Goal: Task Accomplishment & Management: Manage account settings

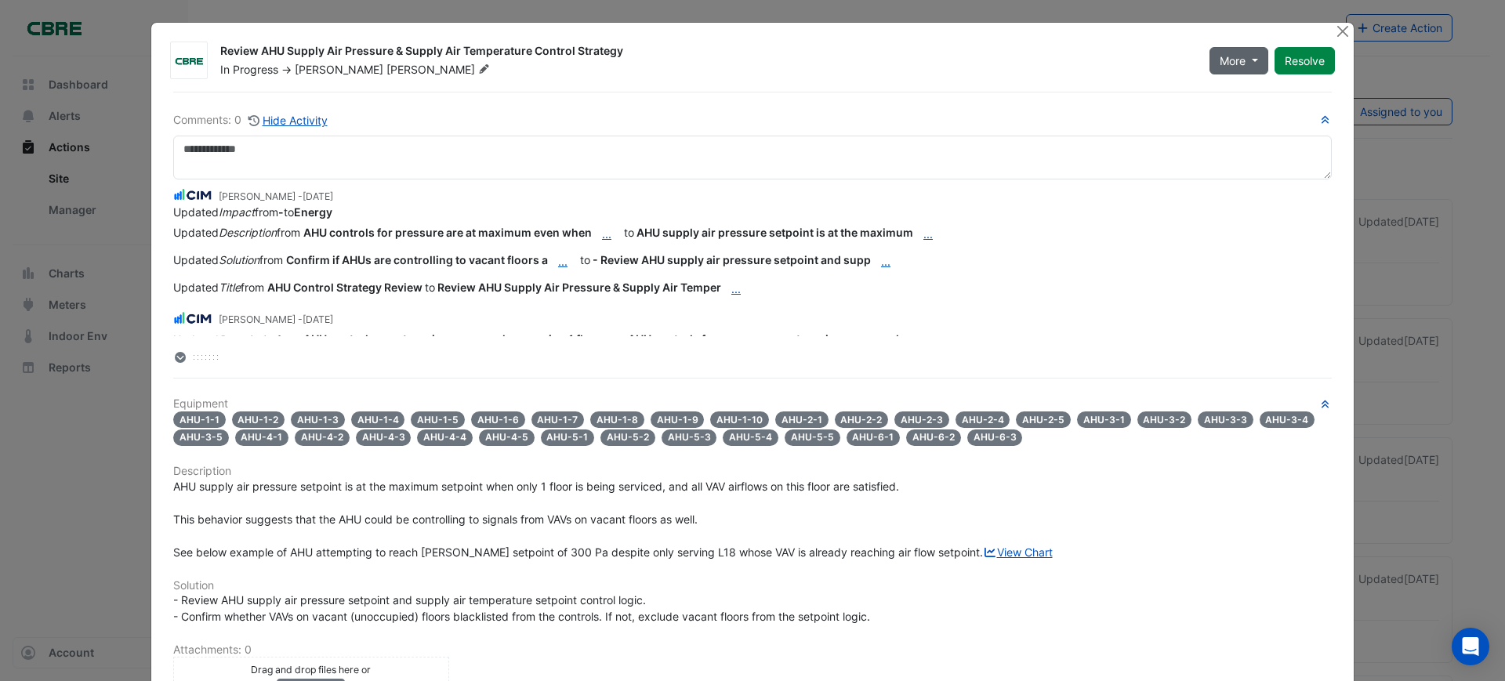
click at [1240, 67] on button "More" at bounding box center [1239, 60] width 59 height 27
click at [1109, 66] on div "In Progress -> Daniel Smith" at bounding box center [706, 70] width 974 height 16
click at [1308, 66] on button "Resolve" at bounding box center [1305, 60] width 60 height 27
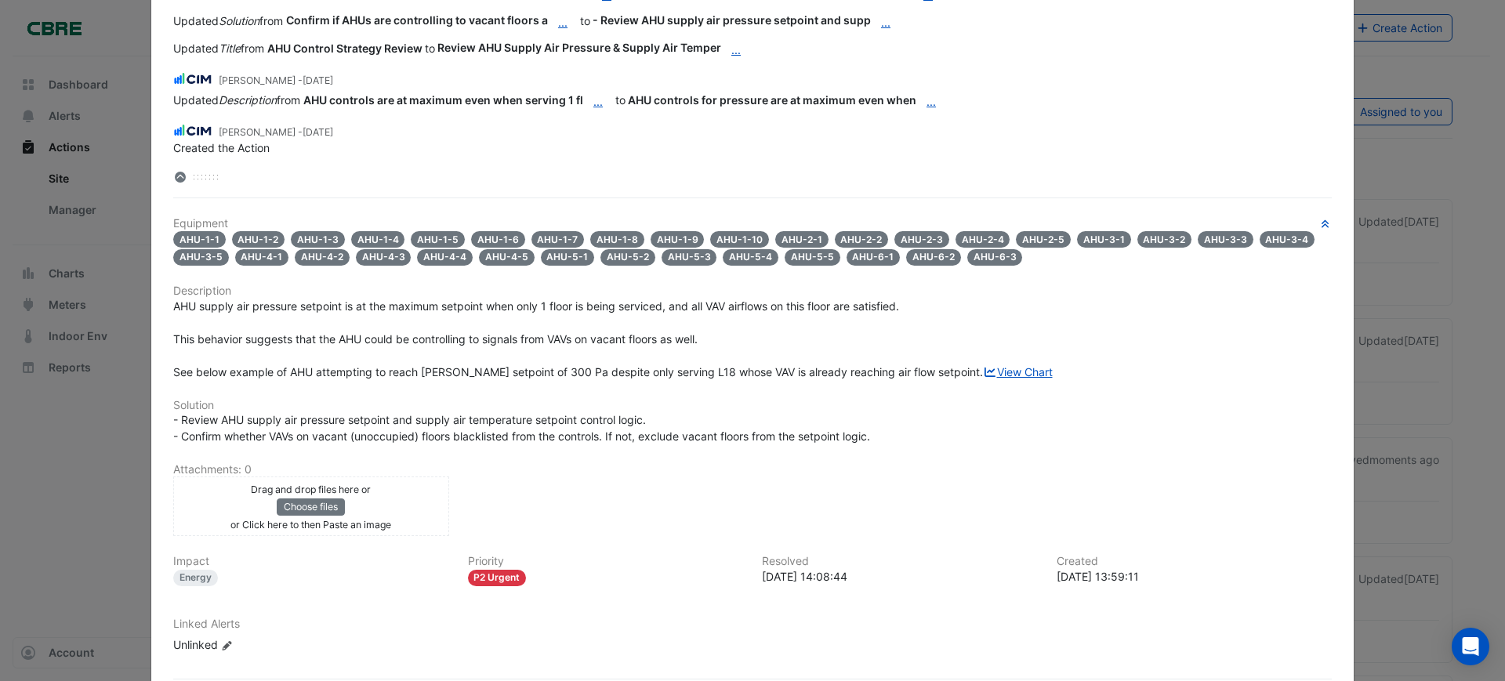
scroll to position [277, 0]
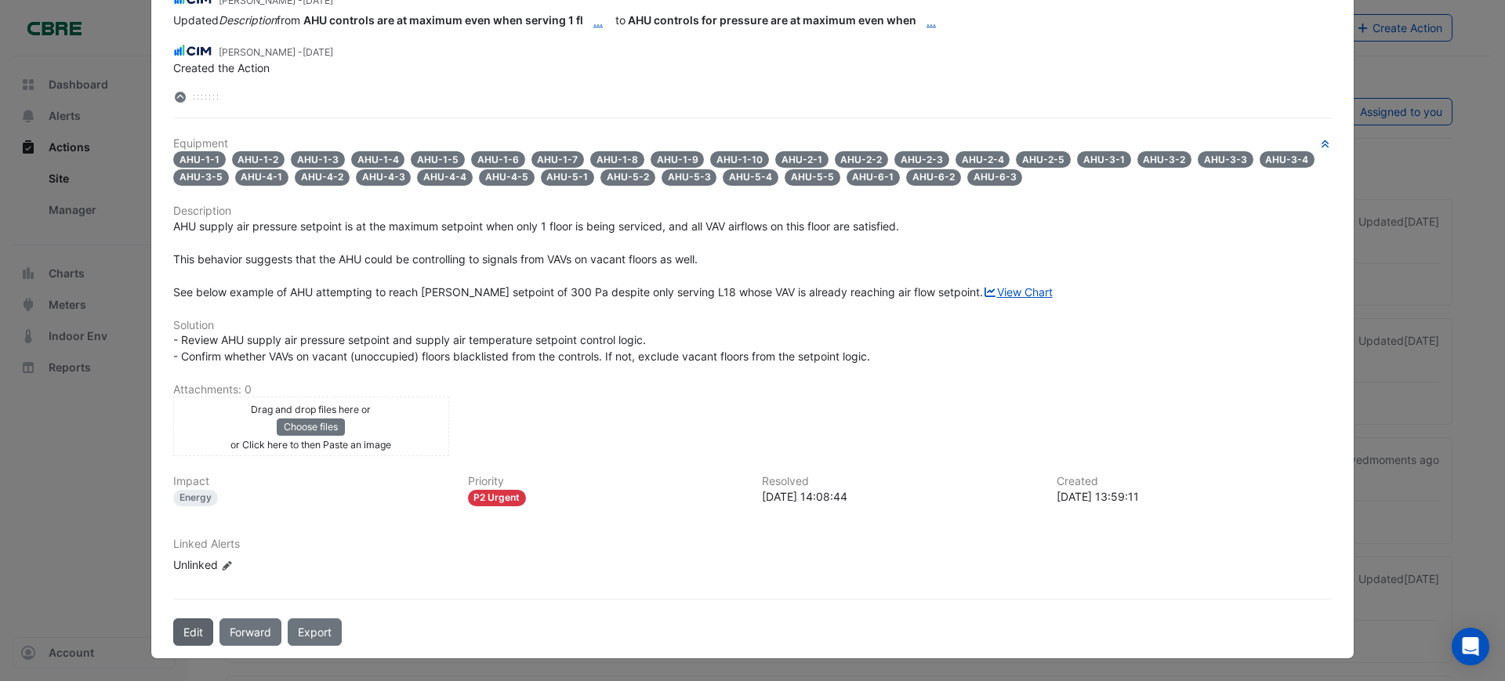
click at [186, 632] on button "Edit" at bounding box center [193, 632] width 40 height 27
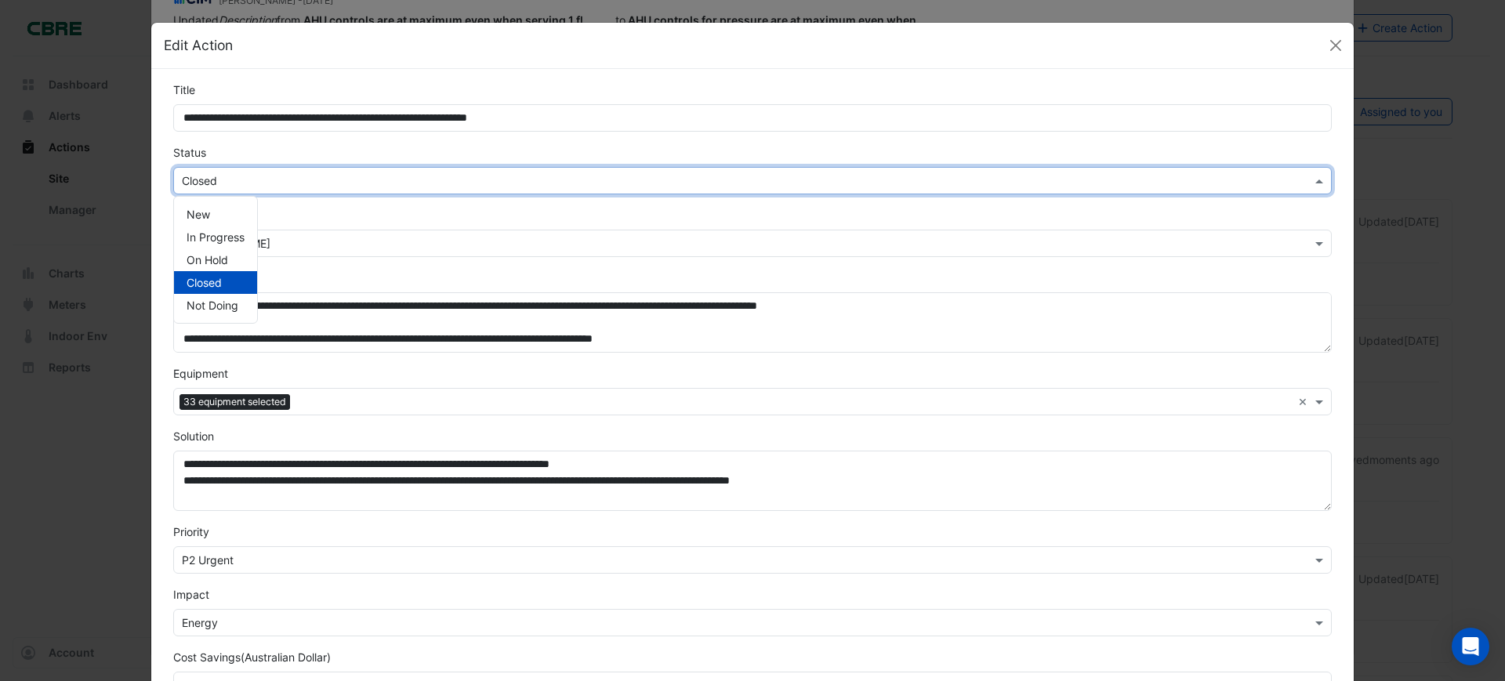
click at [394, 173] on input "text" at bounding box center [737, 181] width 1110 height 16
click at [187, 212] on span "New" at bounding box center [199, 214] width 24 height 13
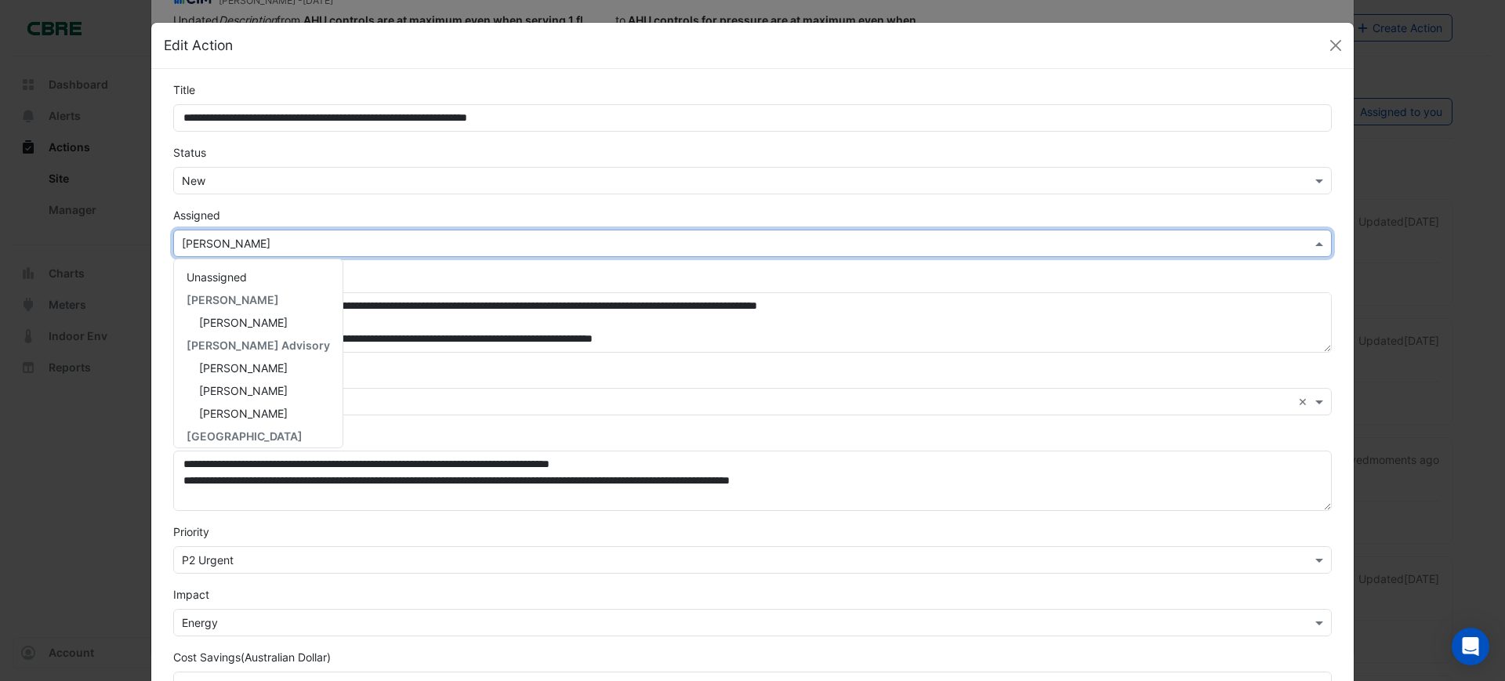
click at [438, 243] on input "text" at bounding box center [737, 244] width 1110 height 16
click at [255, 433] on span "[PERSON_NAME]" at bounding box center [243, 429] width 89 height 13
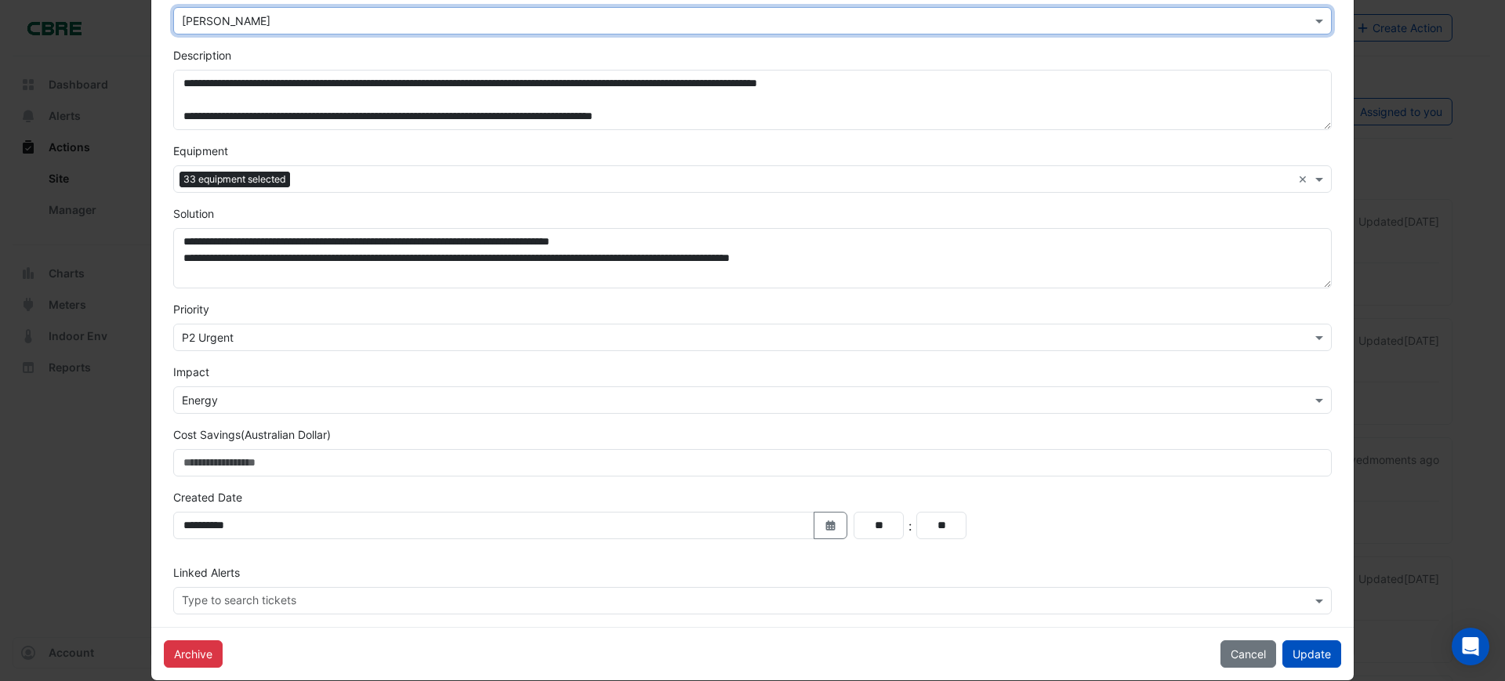
scroll to position [245, 0]
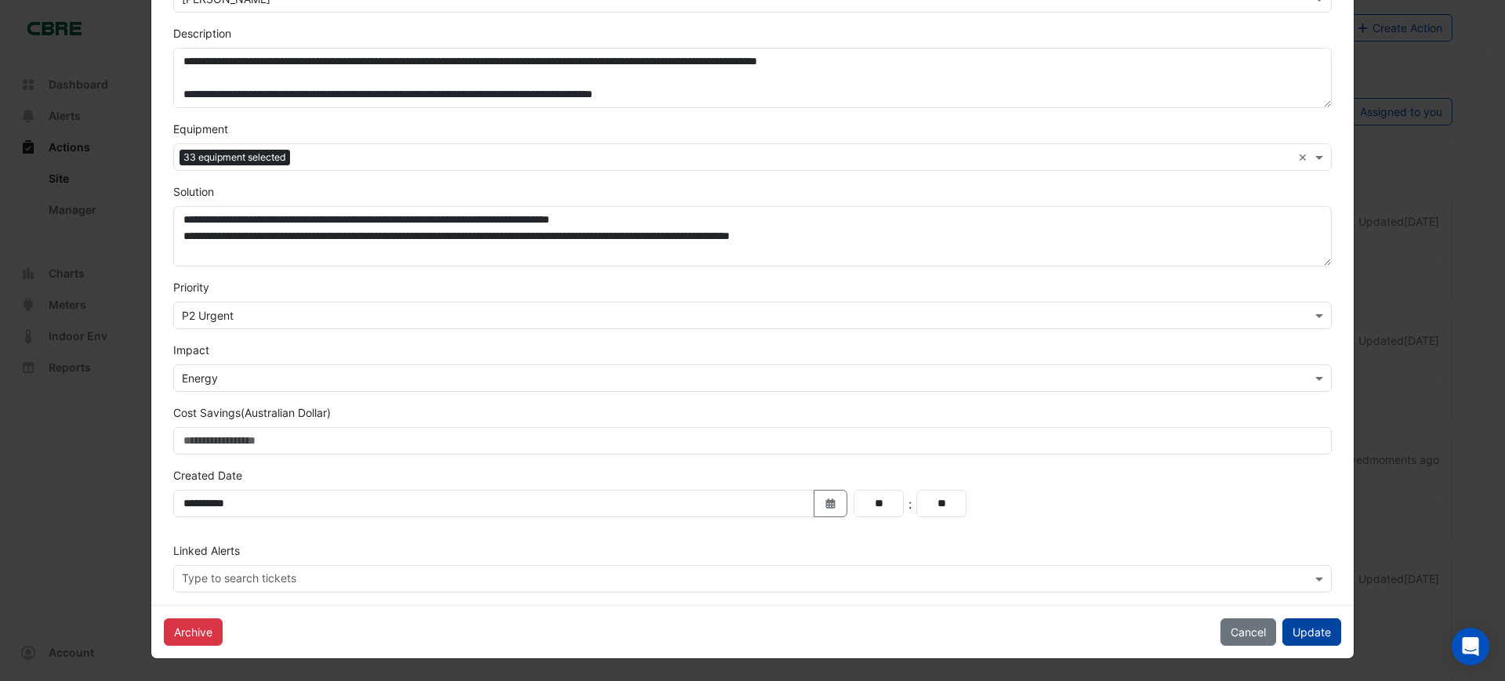
click at [1300, 634] on button "Update" at bounding box center [1312, 632] width 59 height 27
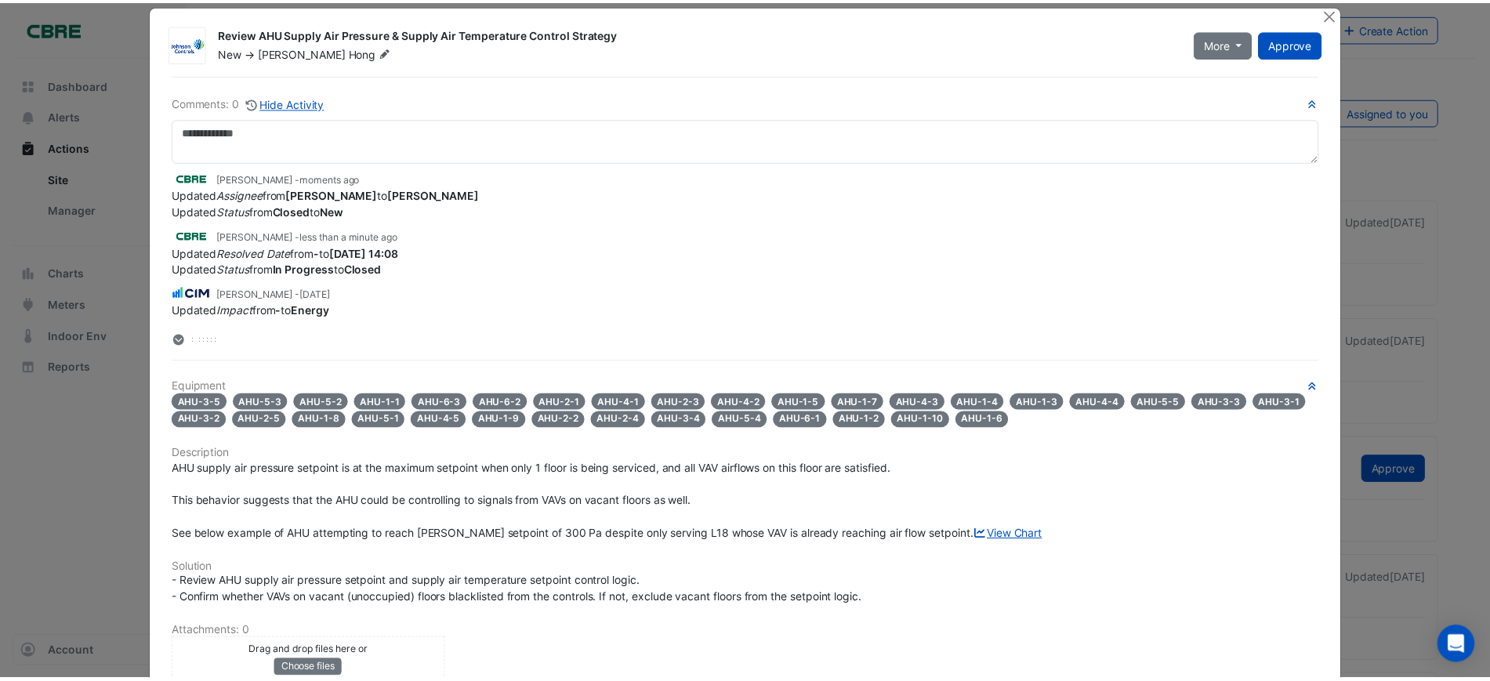
scroll to position [0, 0]
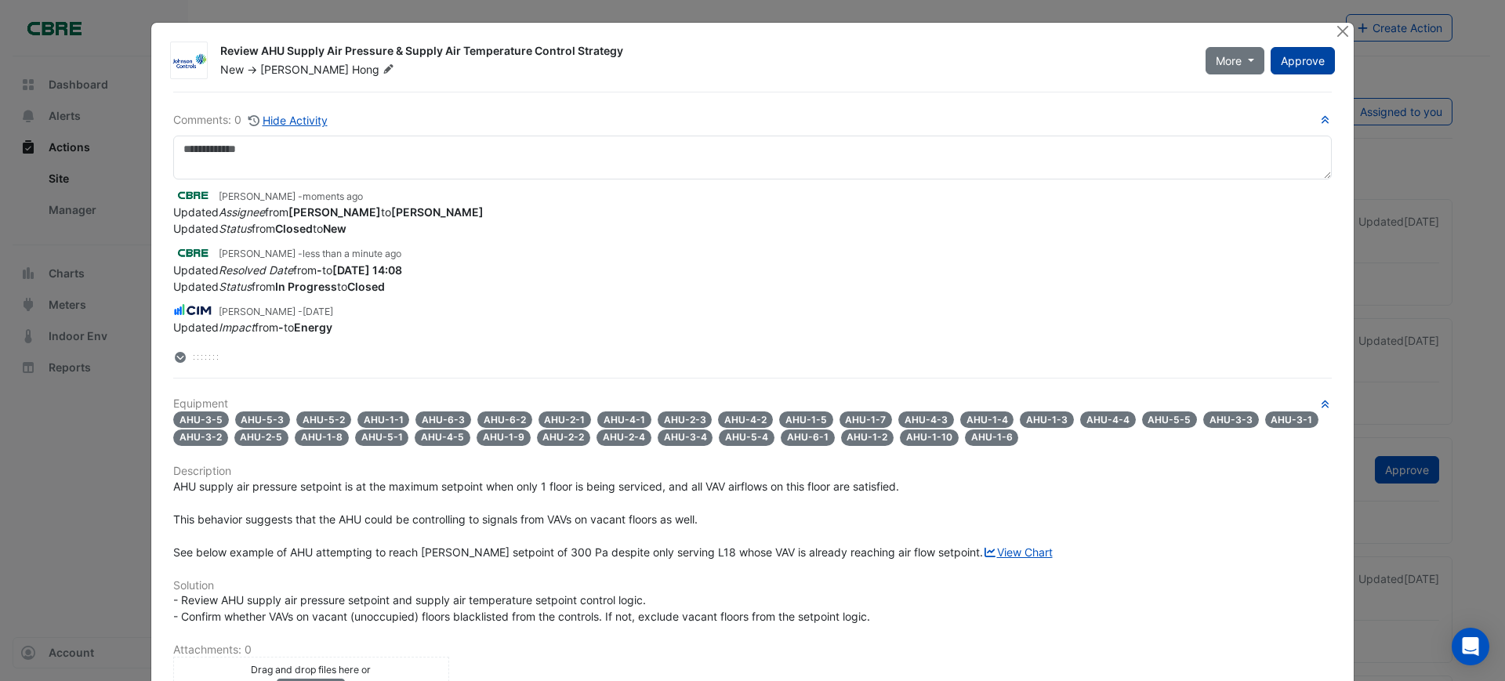
click at [1288, 56] on span "Approve" at bounding box center [1303, 60] width 44 height 13
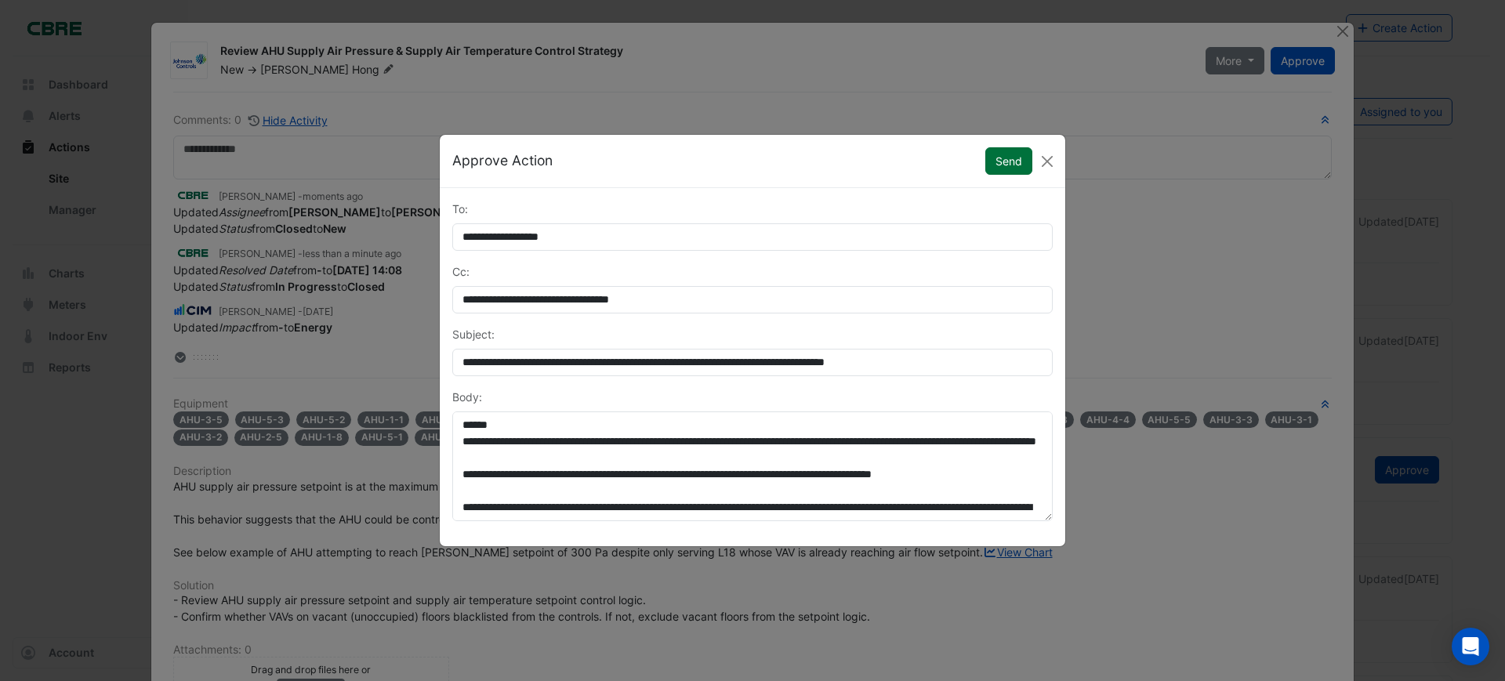
click at [1004, 156] on button "Send" at bounding box center [1008, 160] width 47 height 27
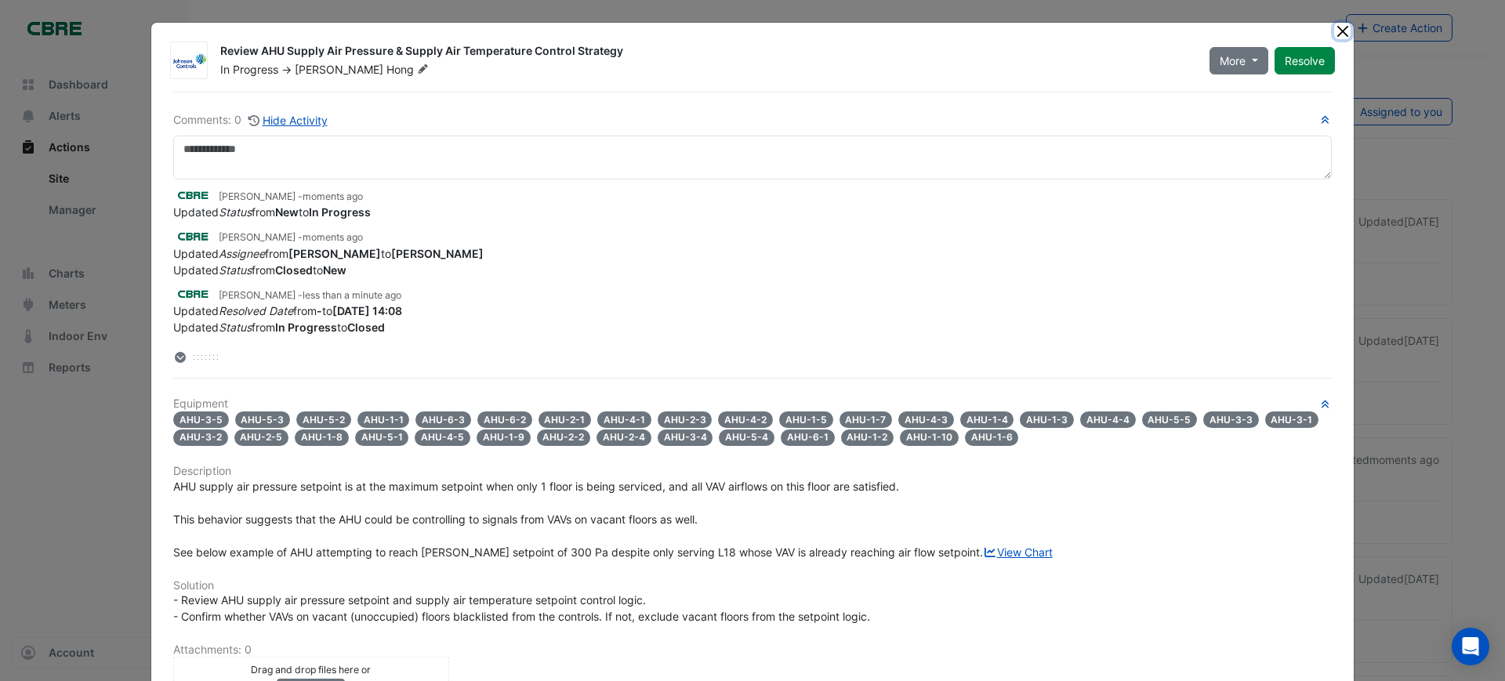
click at [1334, 34] on button "Close" at bounding box center [1342, 31] width 16 height 16
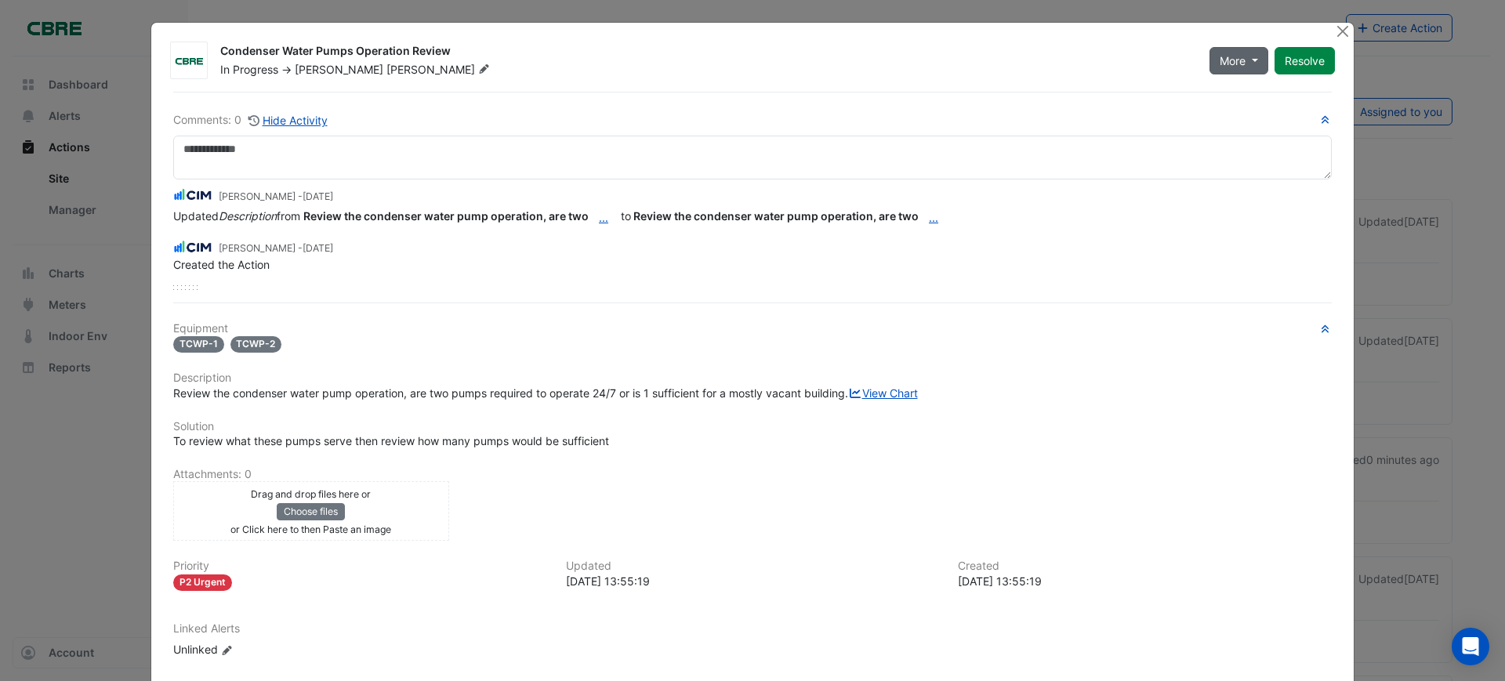
click at [1220, 65] on span "More" at bounding box center [1233, 61] width 26 height 16
click at [480, 70] on icon at bounding box center [484, 68] width 9 height 9
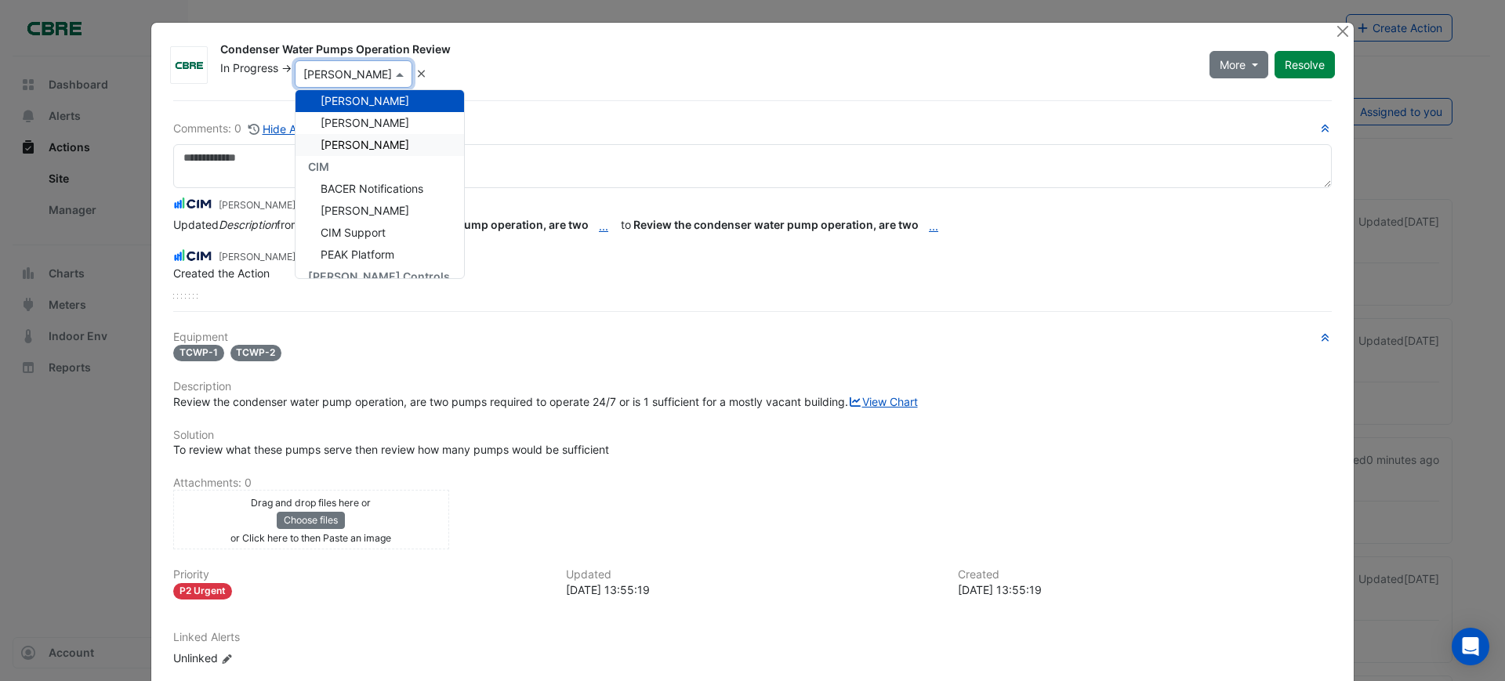
scroll to position [241, 0]
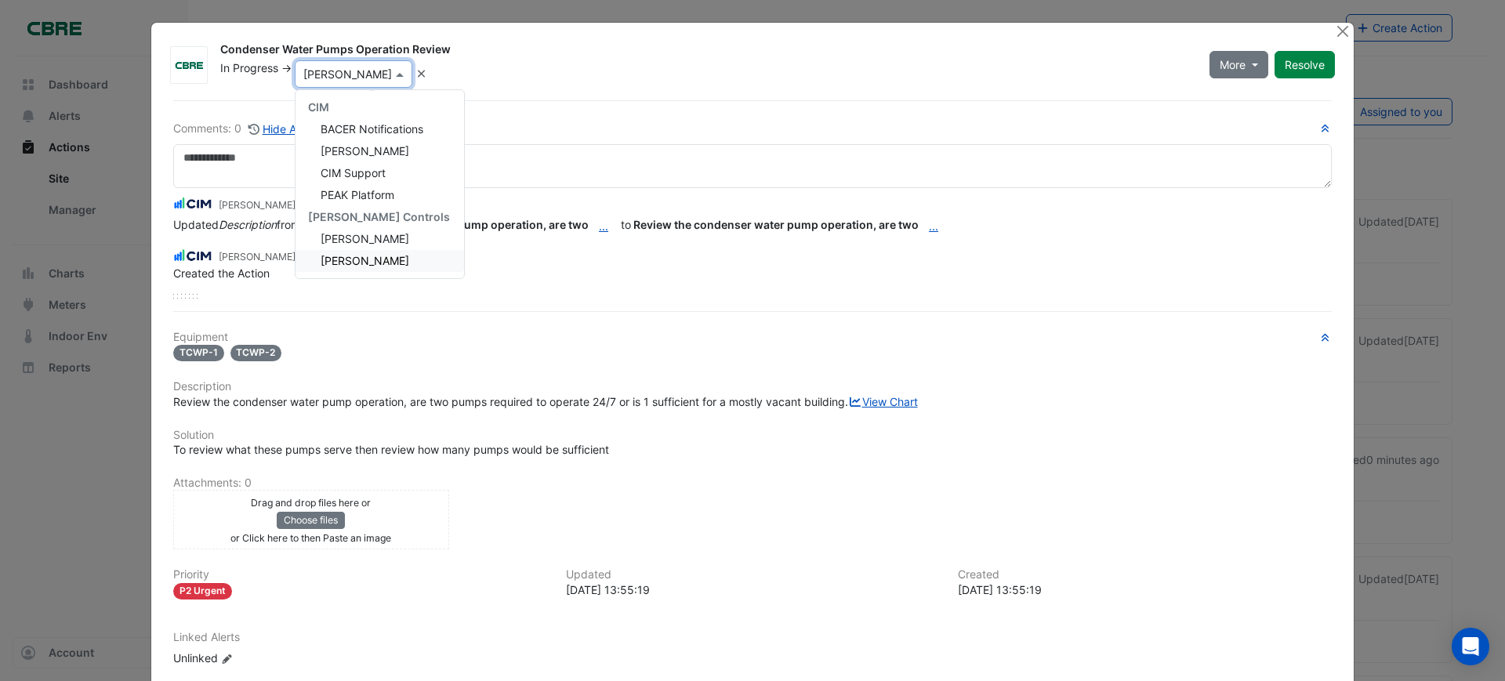
click at [393, 260] on div "[PERSON_NAME]" at bounding box center [380, 261] width 169 height 22
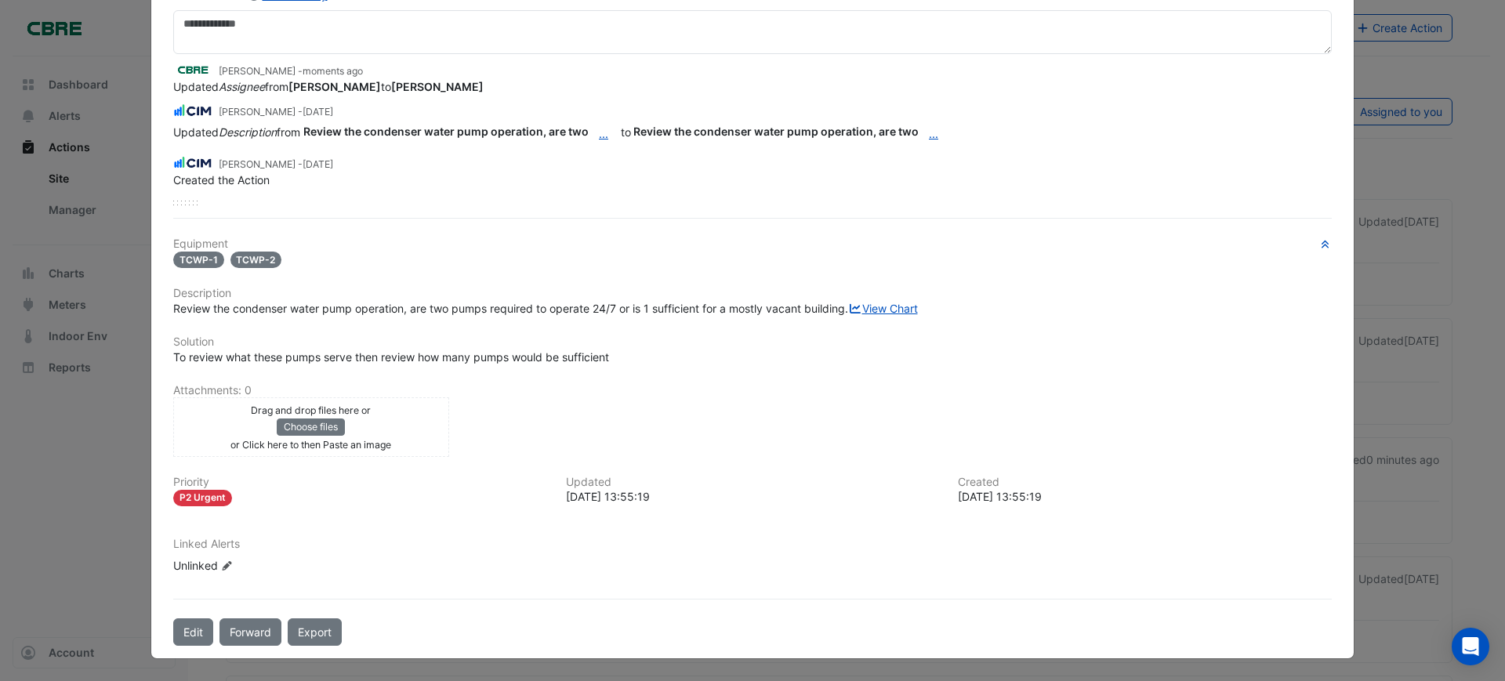
scroll to position [0, 0]
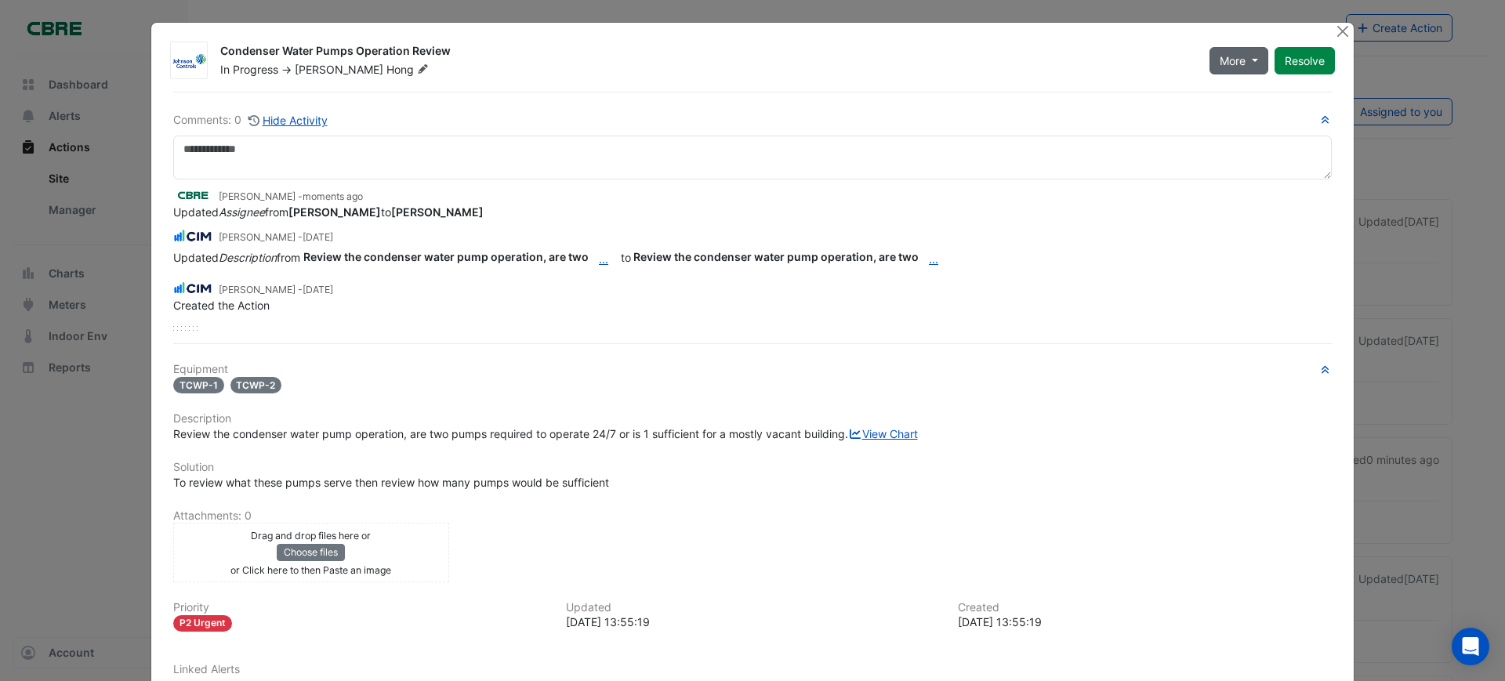
click at [1221, 68] on button "More" at bounding box center [1239, 60] width 59 height 27
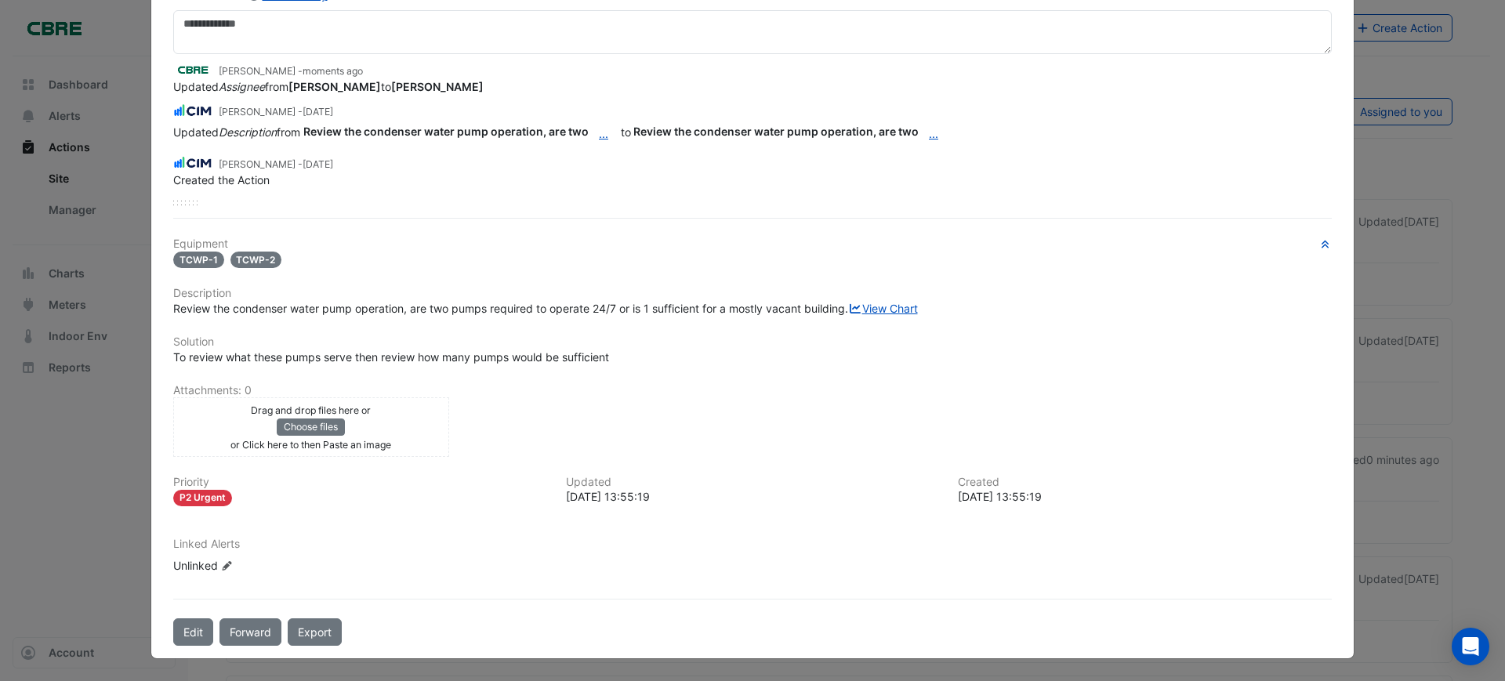
scroll to position [142, 0]
click at [188, 629] on button "Edit" at bounding box center [193, 632] width 40 height 27
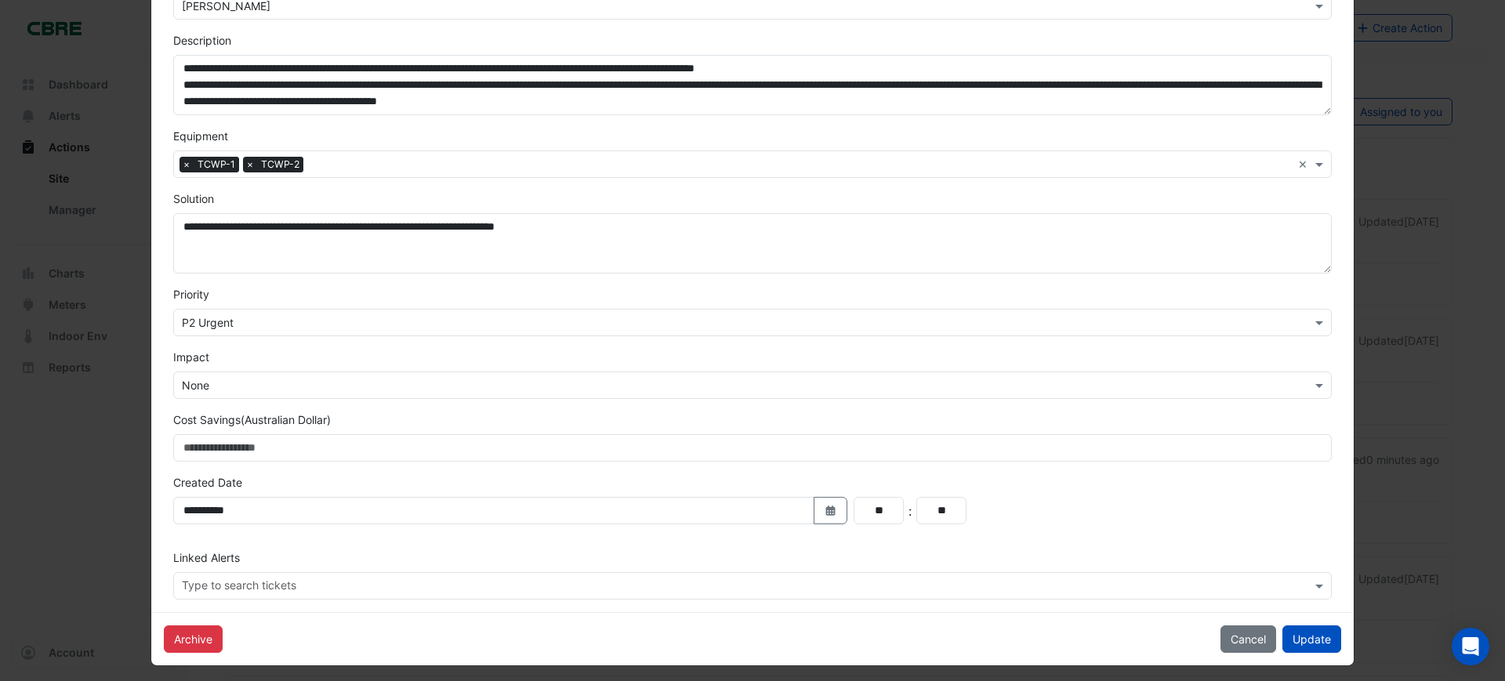
scroll to position [245, 0]
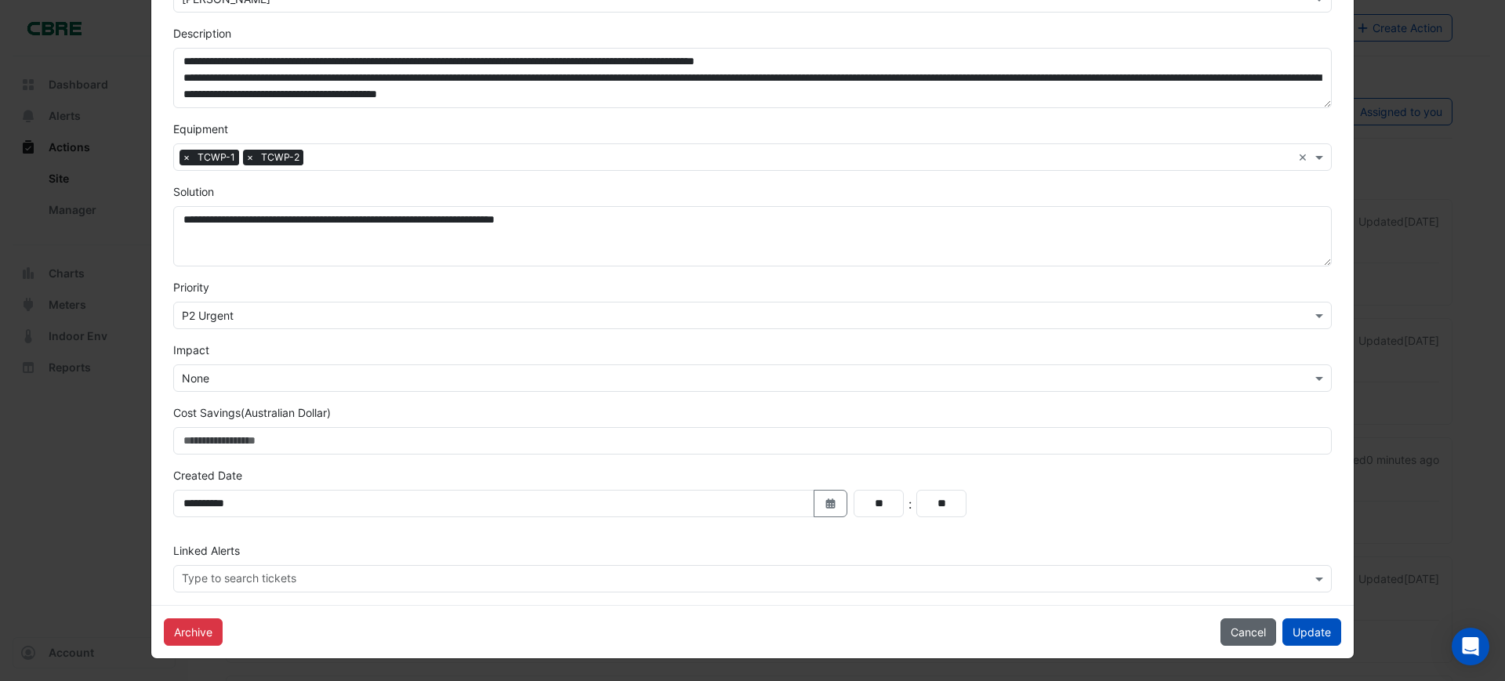
click at [1232, 631] on button "Cancel" at bounding box center [1249, 632] width 56 height 27
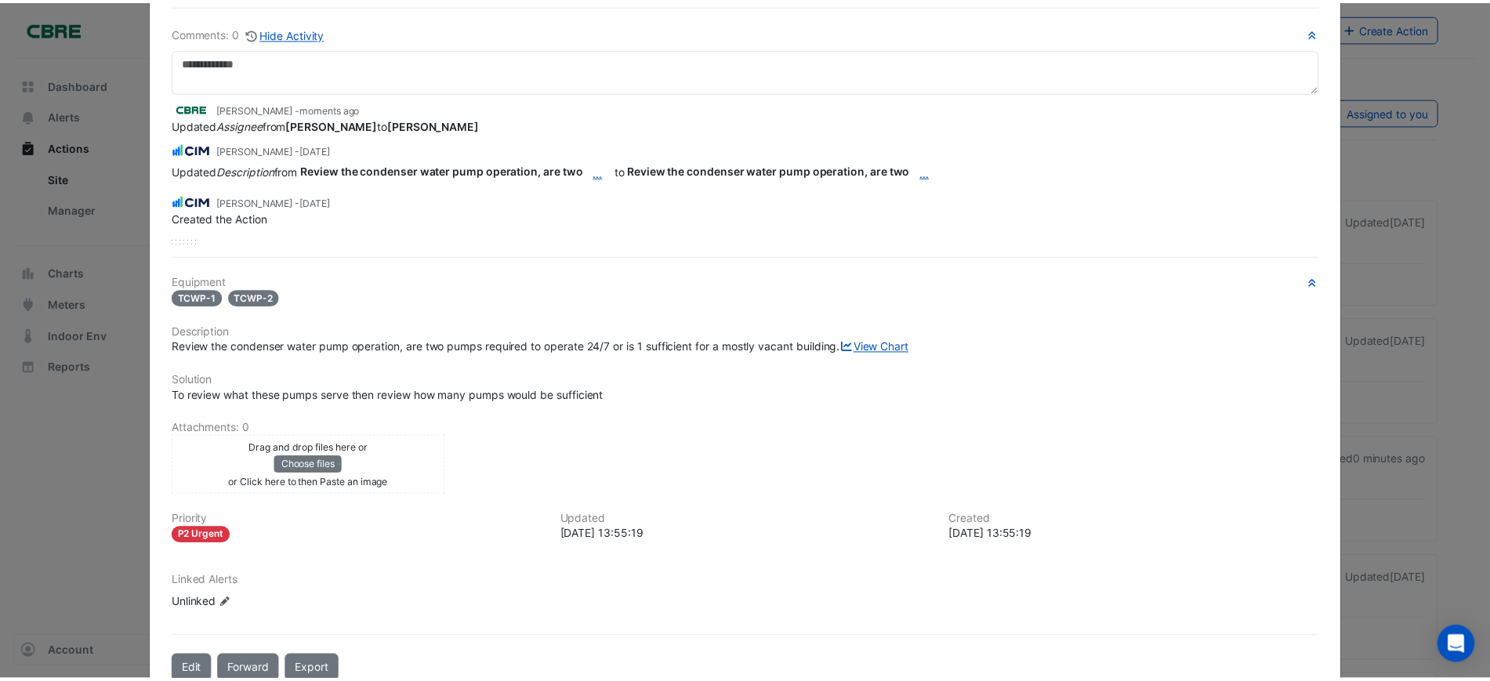
scroll to position [0, 0]
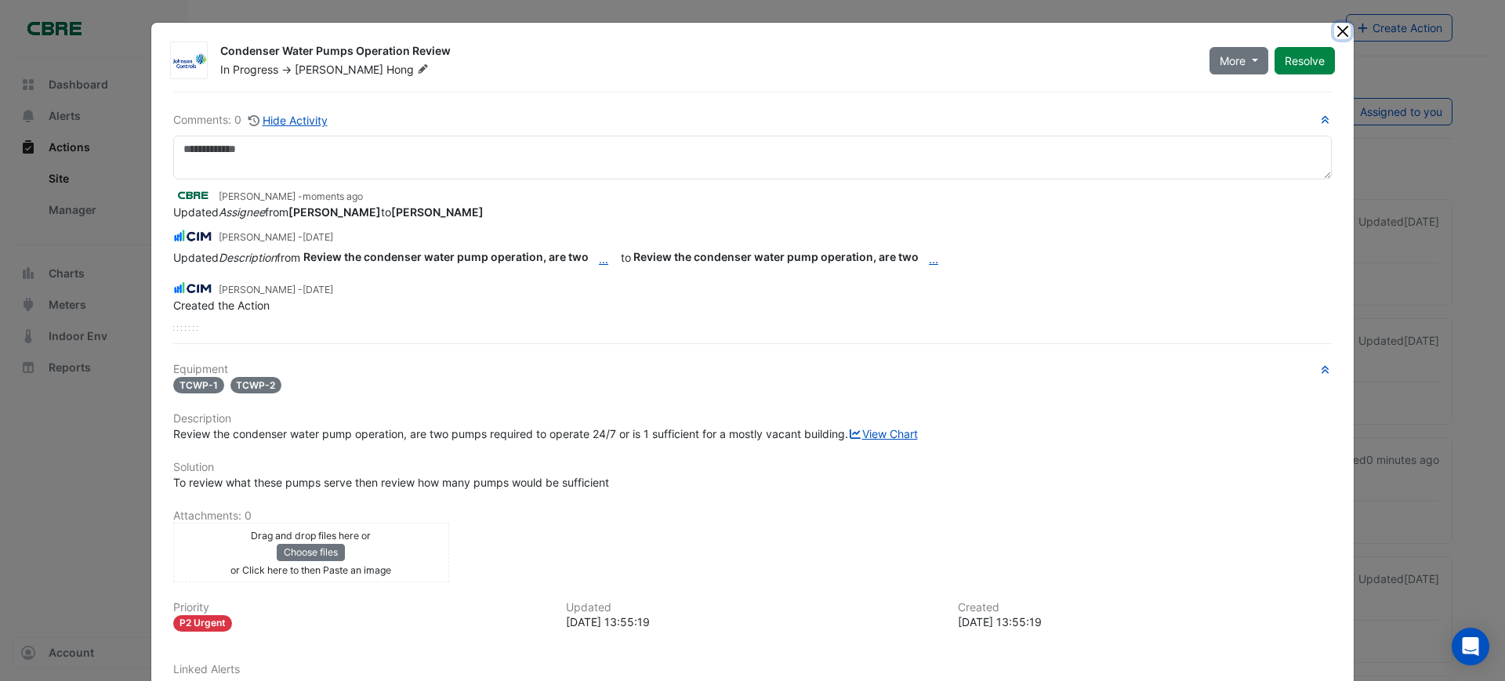
click at [1334, 27] on button "Close" at bounding box center [1342, 31] width 16 height 16
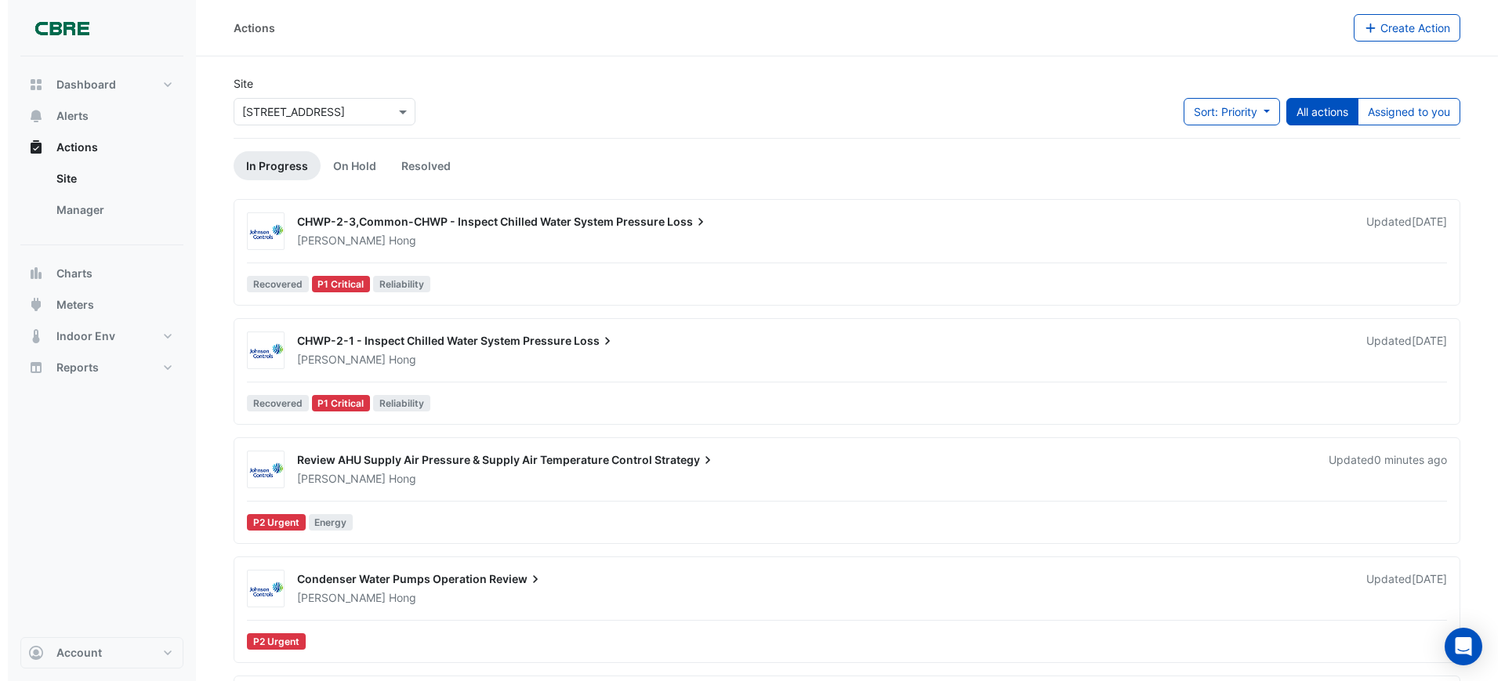
scroll to position [98, 0]
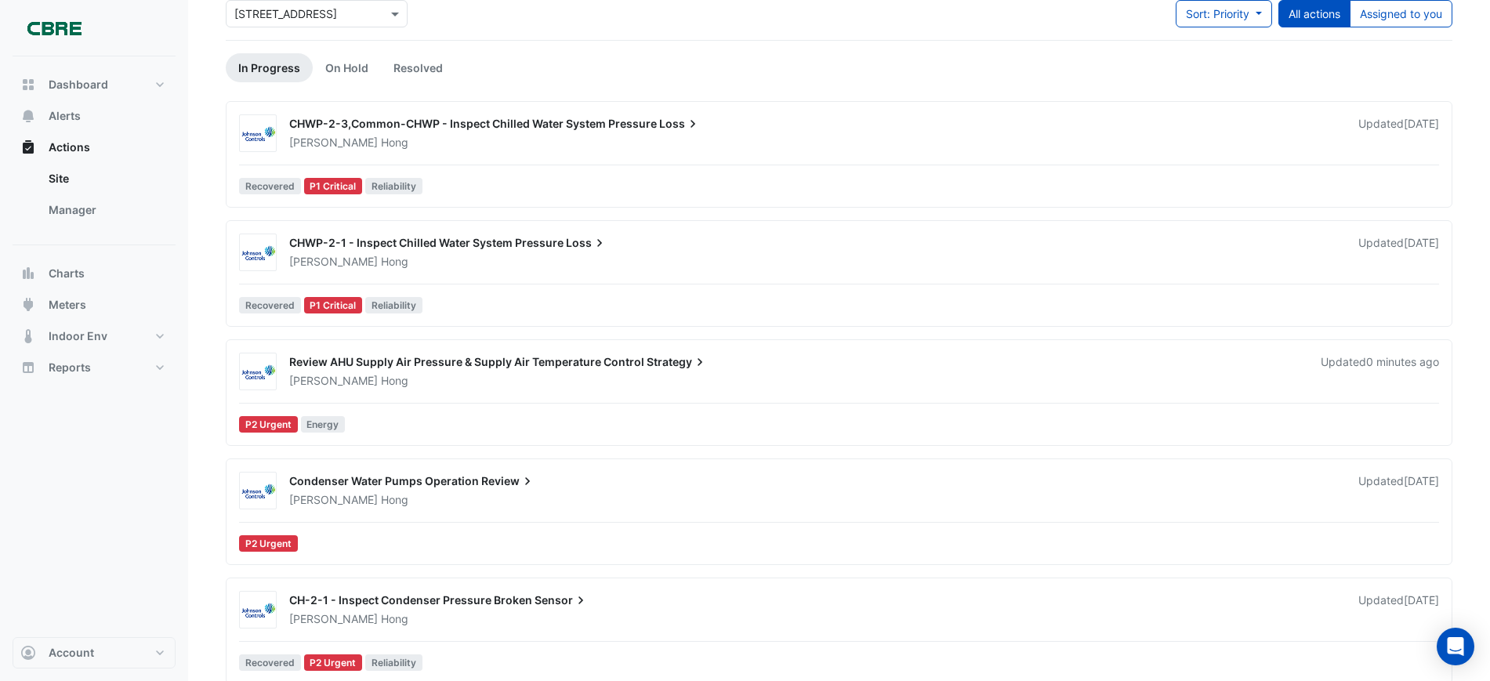
click at [478, 479] on div "Condenser Water Pumps Operation Review" at bounding box center [814, 483] width 1051 height 19
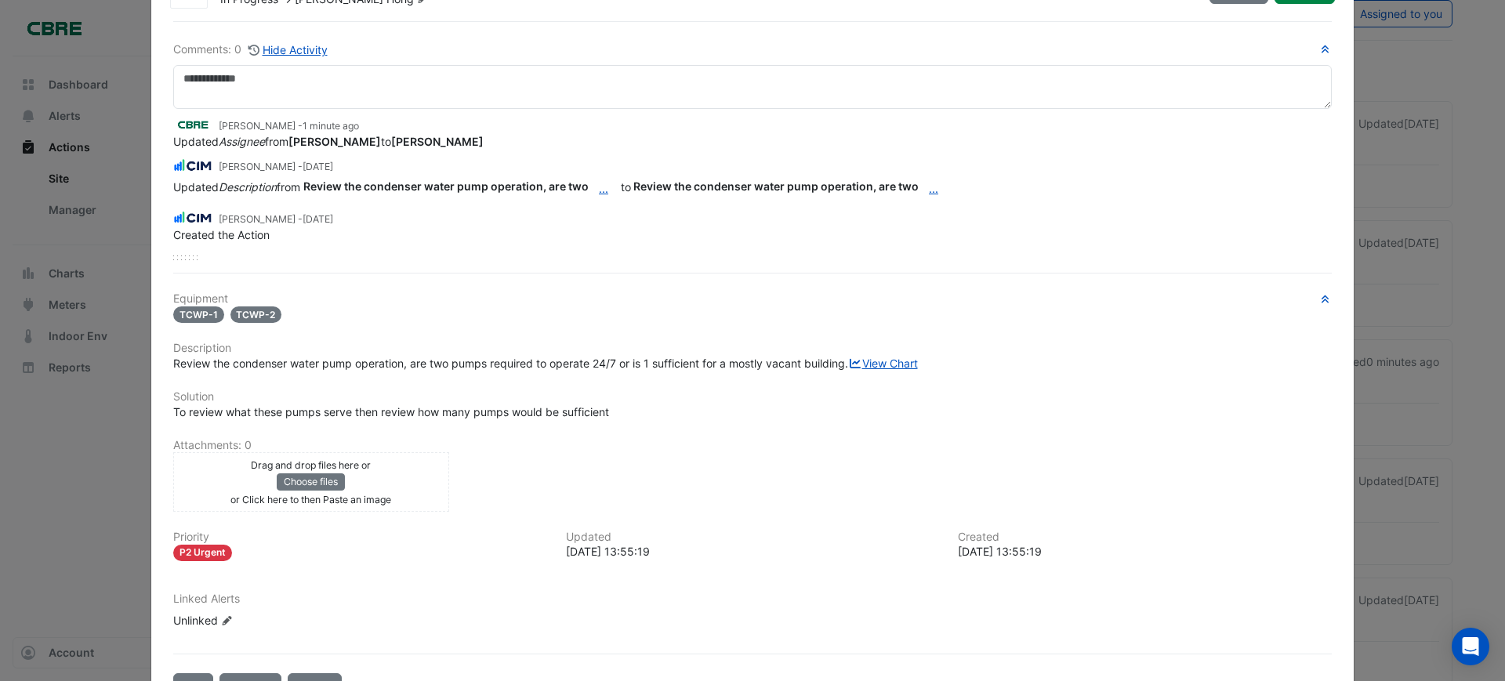
scroll to position [142, 0]
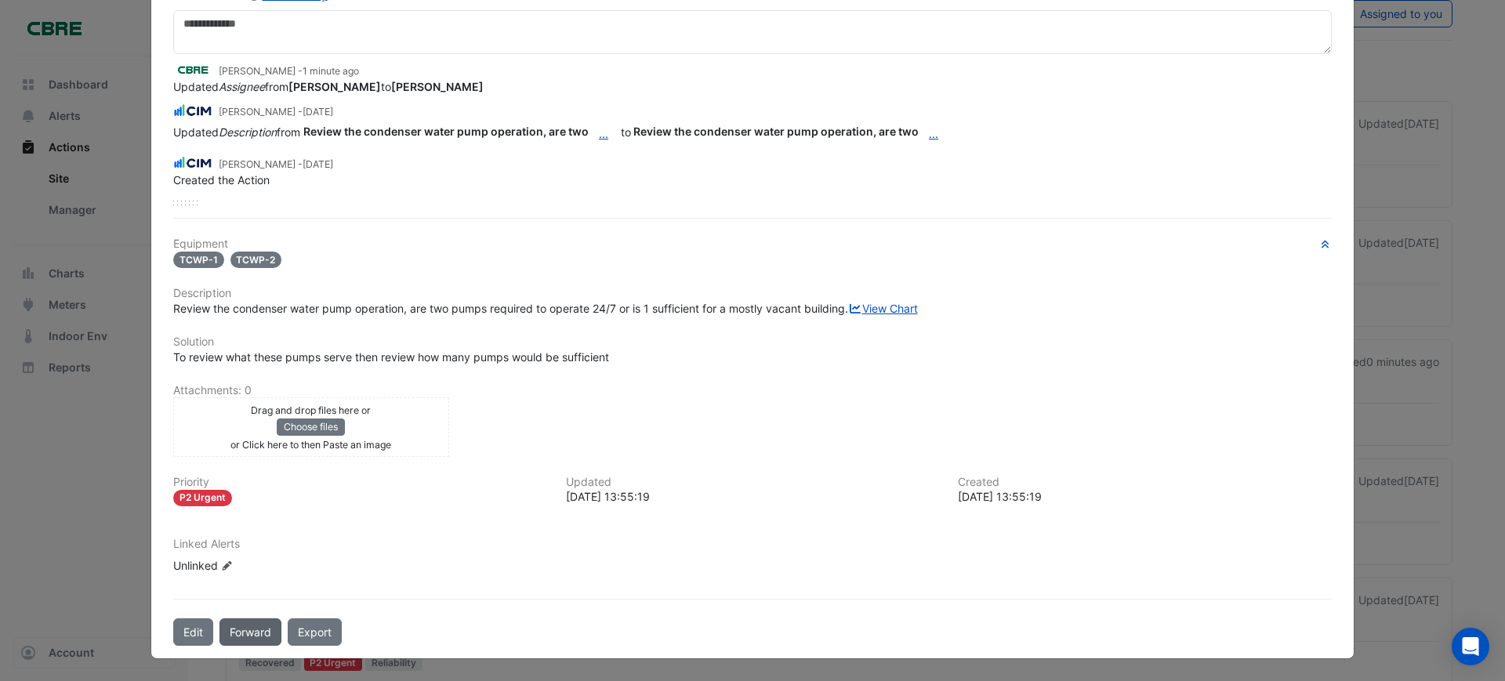
click at [250, 637] on button "Forward" at bounding box center [251, 632] width 62 height 27
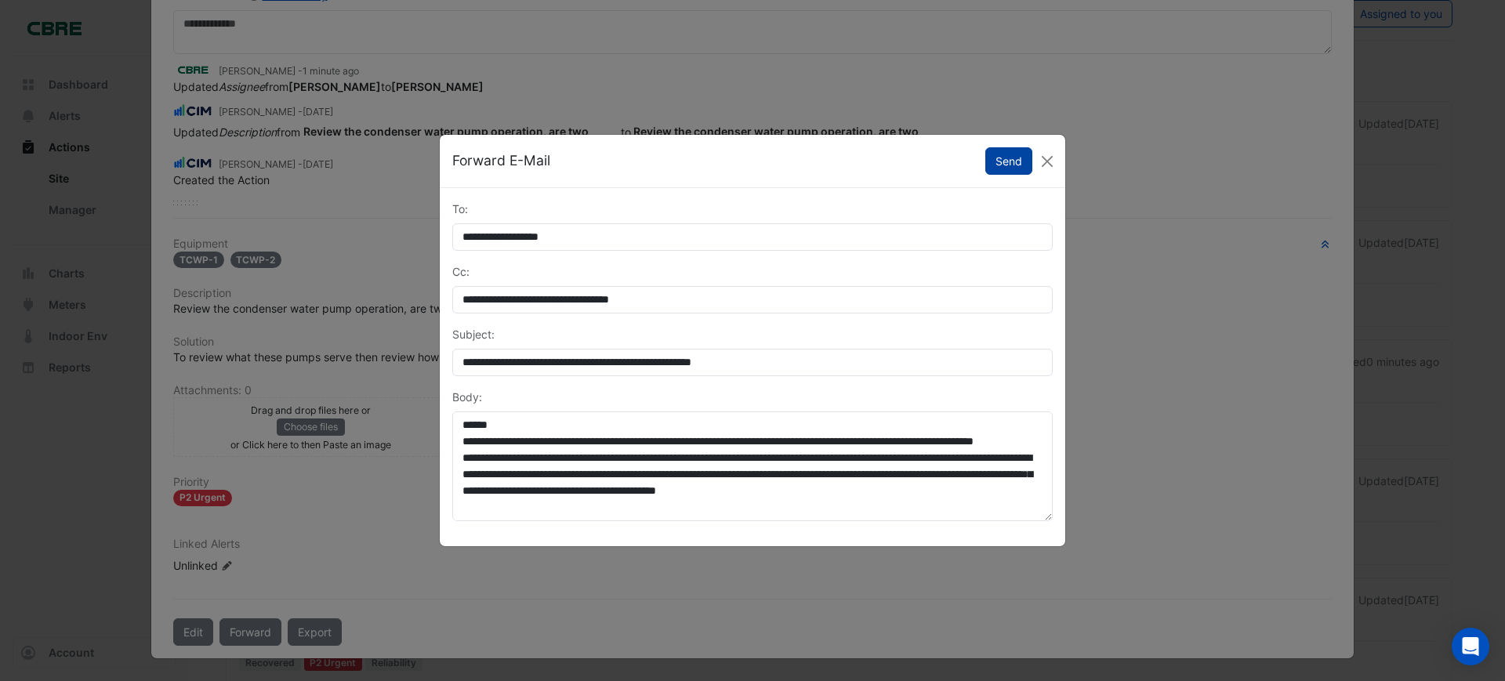
click at [999, 160] on button "Send" at bounding box center [1008, 160] width 47 height 27
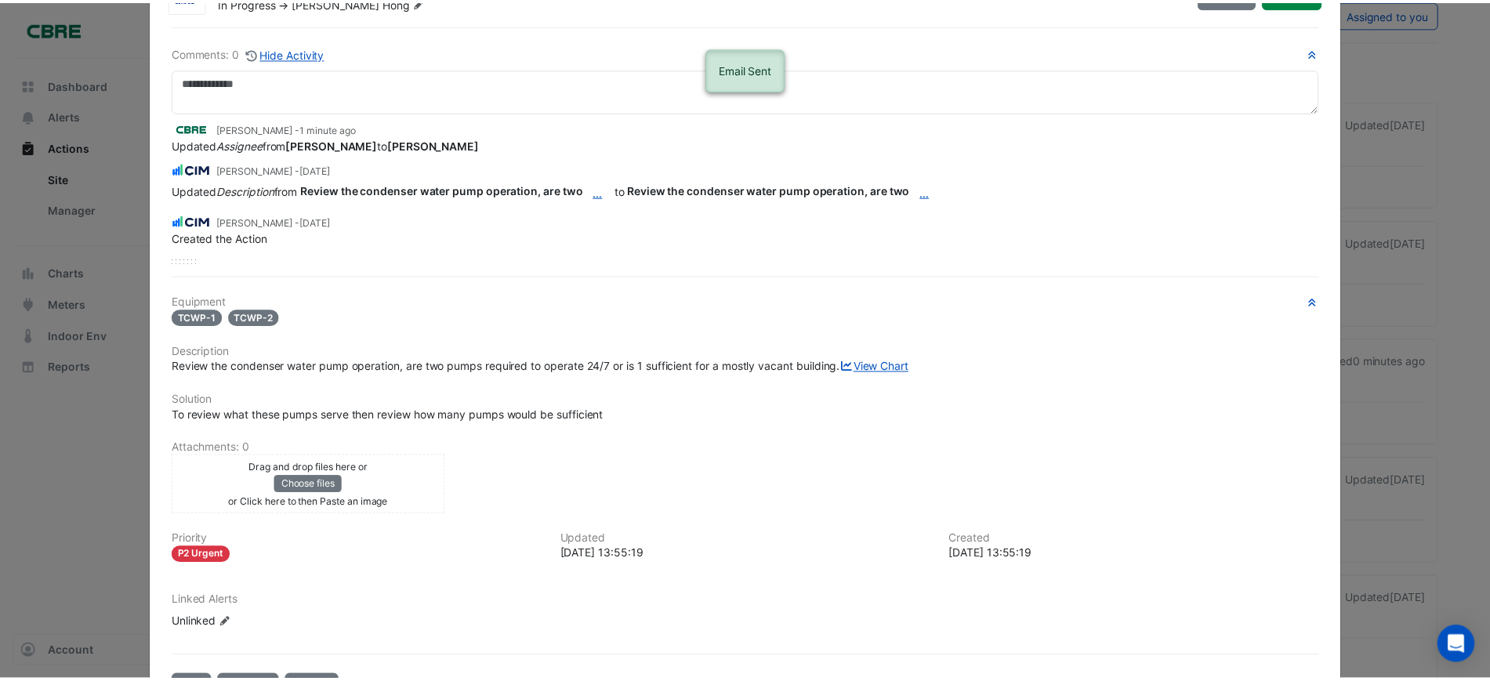
scroll to position [0, 0]
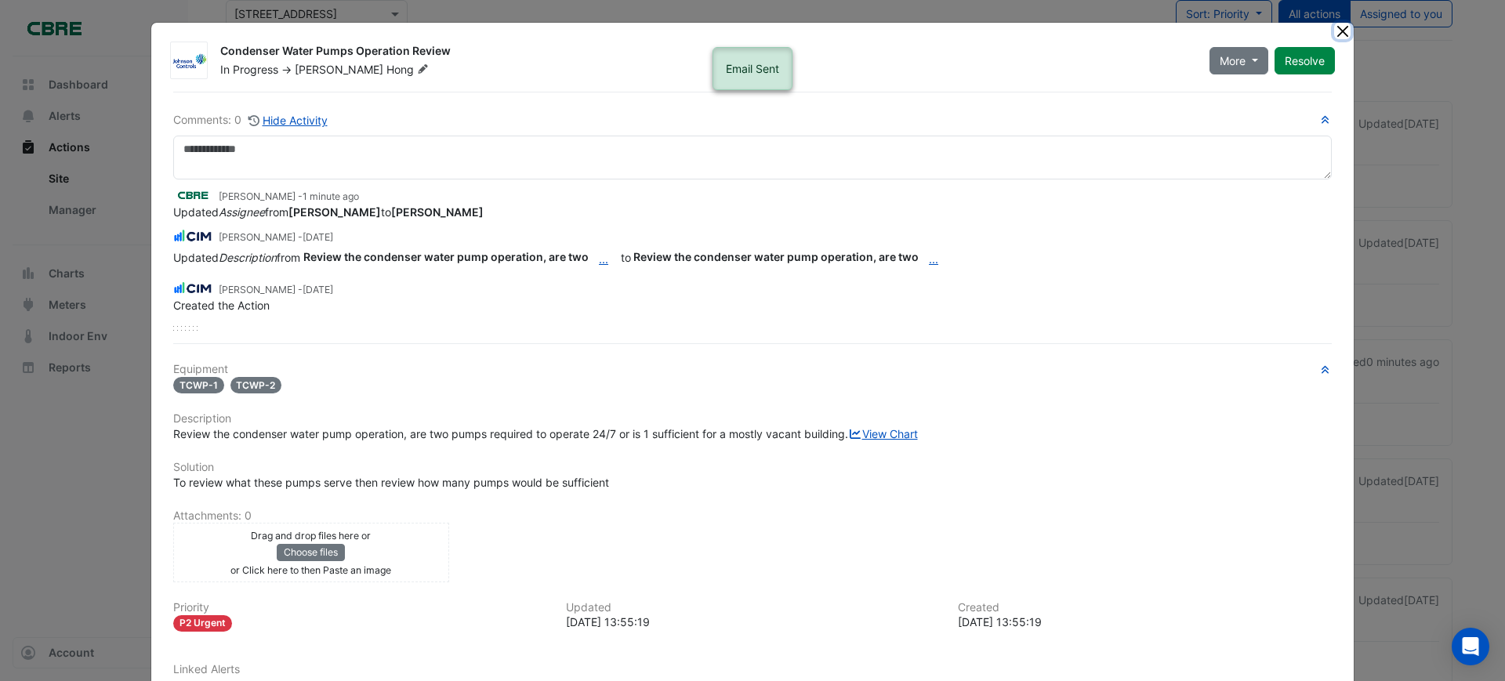
drag, startPoint x: 1332, startPoint y: 29, endPoint x: 1367, endPoint y: 82, distance: 63.9
click at [1334, 29] on button "Close" at bounding box center [1342, 31] width 16 height 16
